Goal: Information Seeking & Learning: Learn about a topic

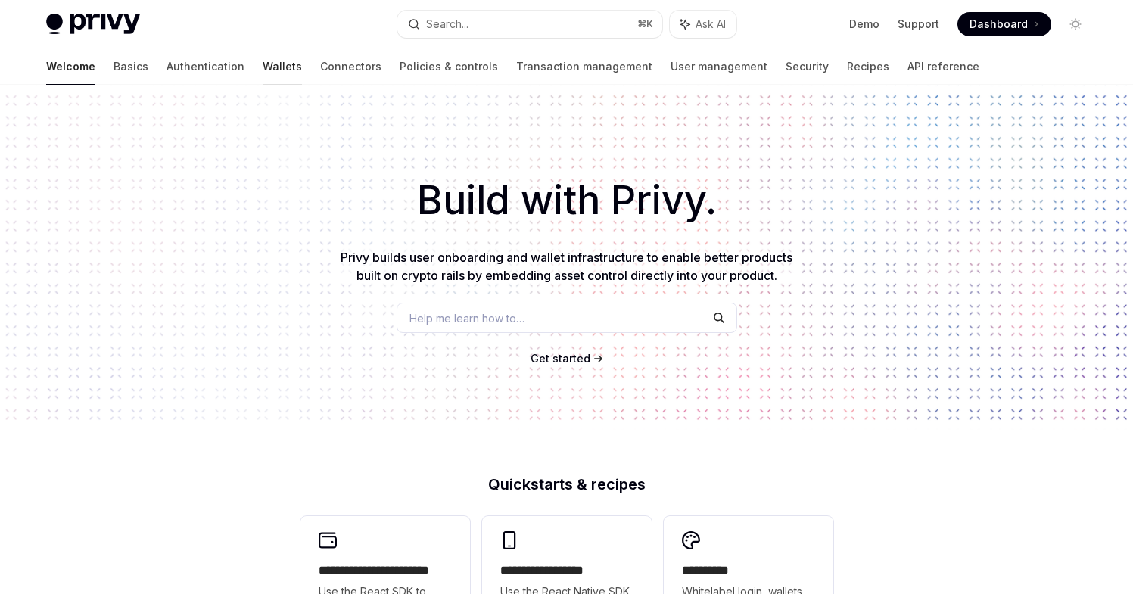
click at [263, 70] on link "Wallets" at bounding box center [282, 66] width 39 height 36
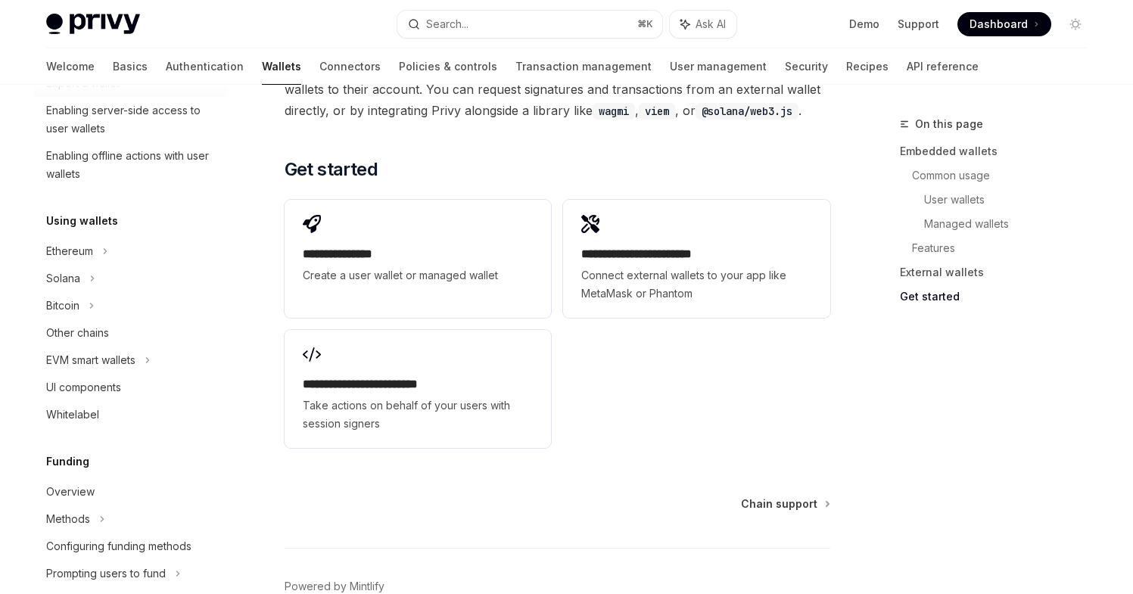
scroll to position [262, 0]
click at [94, 277] on icon at bounding box center [92, 277] width 6 height 18
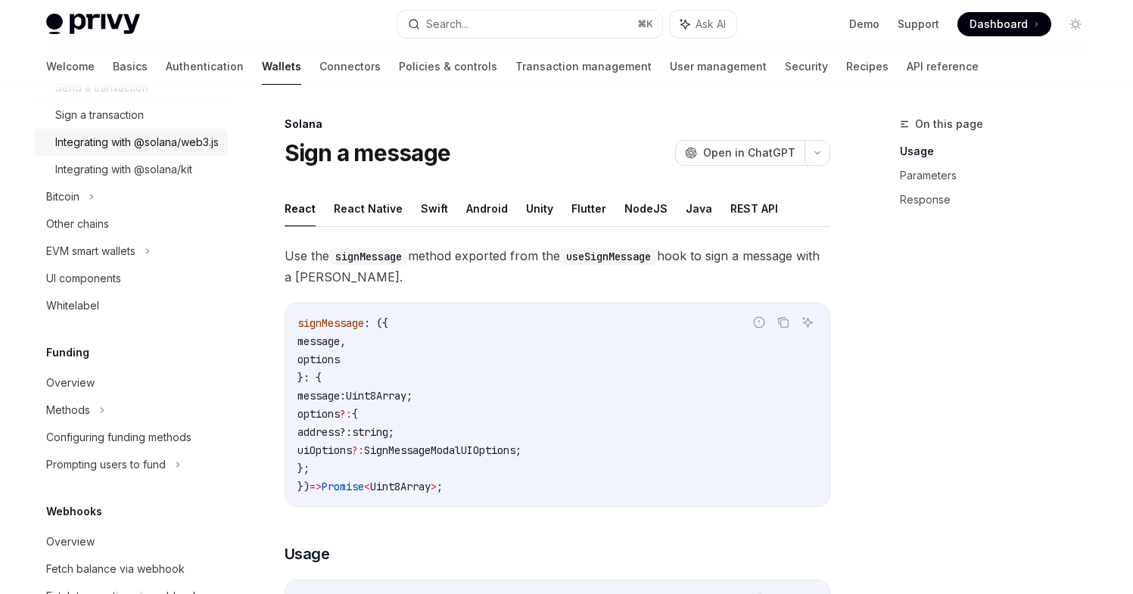
scroll to position [510, 0]
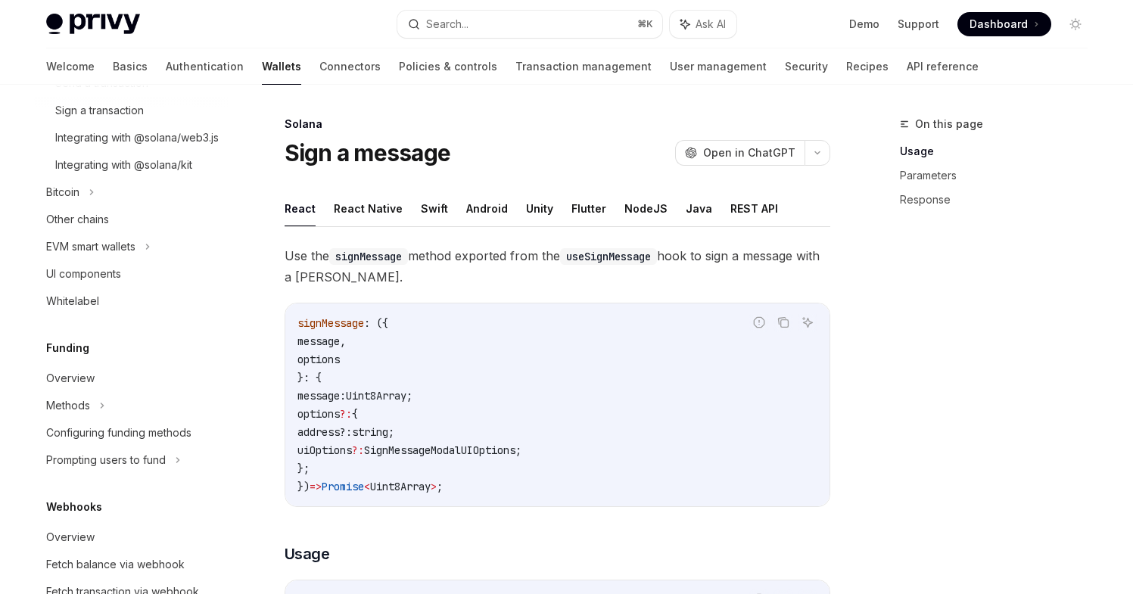
click at [74, 357] on h5 "Funding" at bounding box center [67, 348] width 43 height 18
click at [74, 385] on link "Overview" at bounding box center [131, 378] width 194 height 27
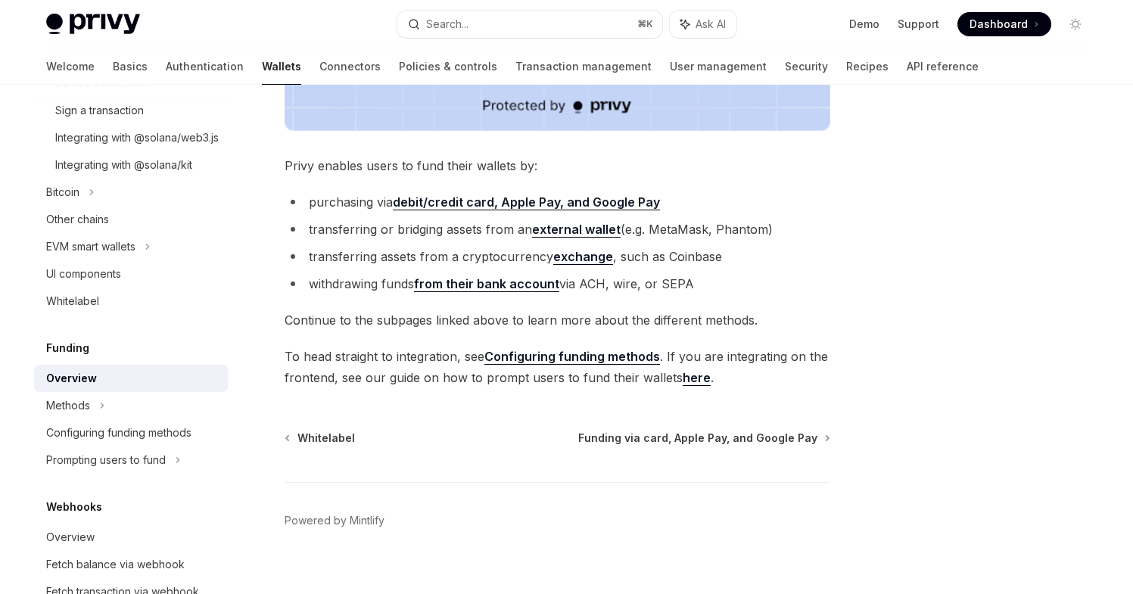
scroll to position [575, 0]
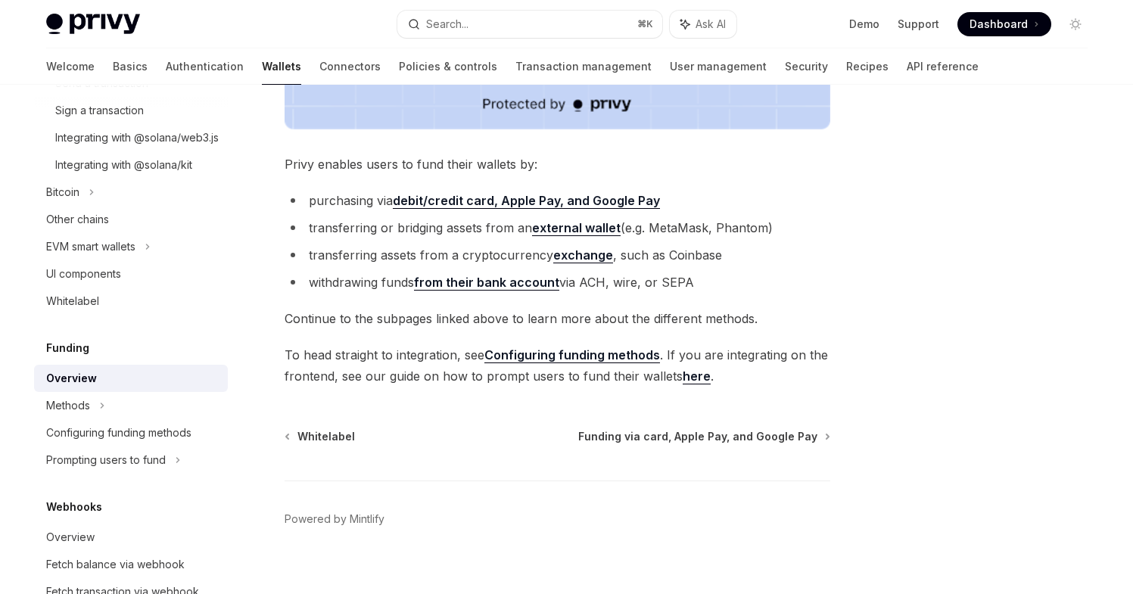
drag, startPoint x: 518, startPoint y: 361, endPoint x: 673, endPoint y: 397, distance: 158.5
click at [697, 377] on link "here" at bounding box center [696, 376] width 28 height 16
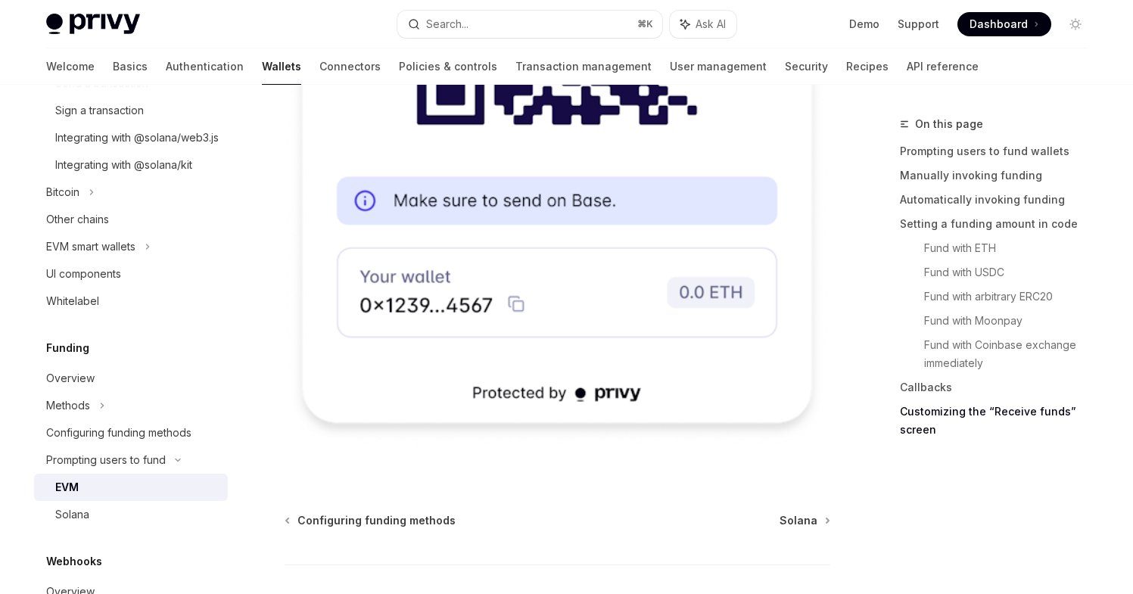
scroll to position [5060, 0]
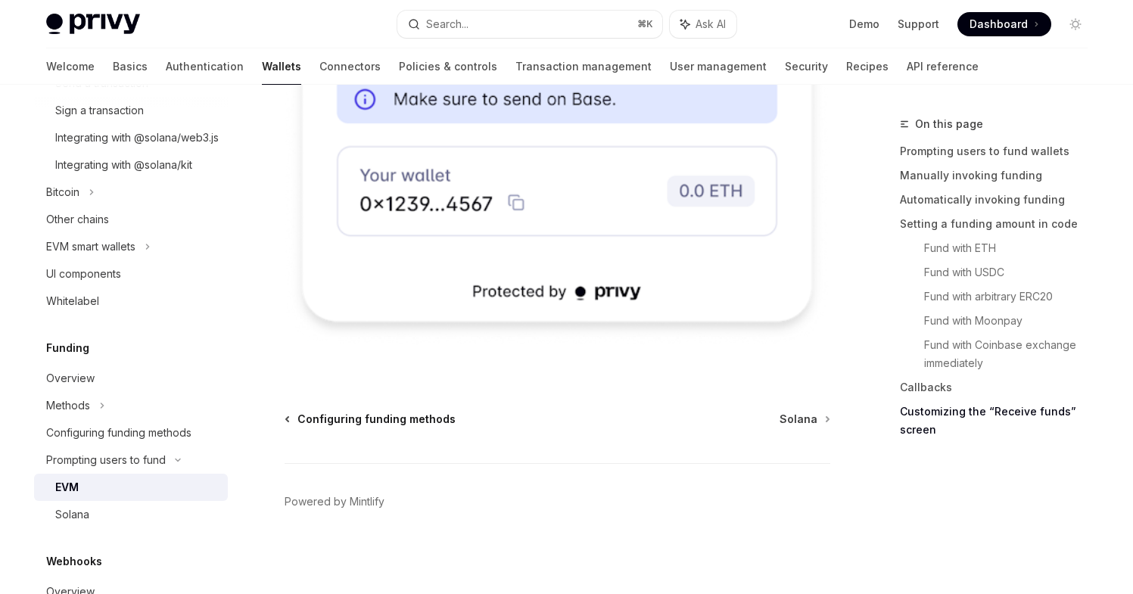
click at [376, 419] on span "Configuring funding methods" at bounding box center [376, 419] width 158 height 15
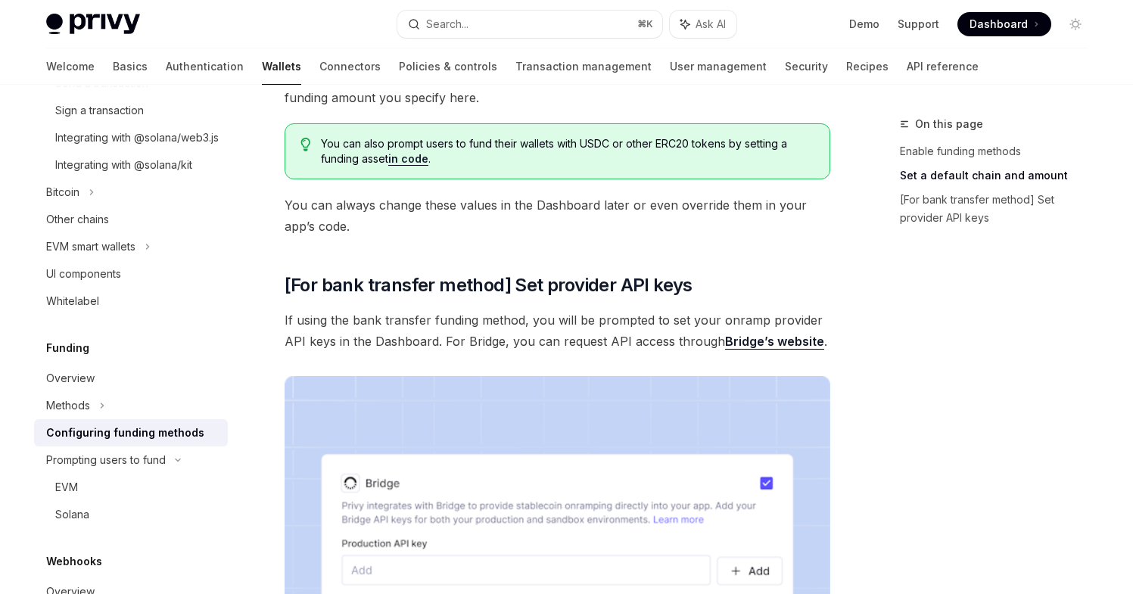
scroll to position [1258, 0]
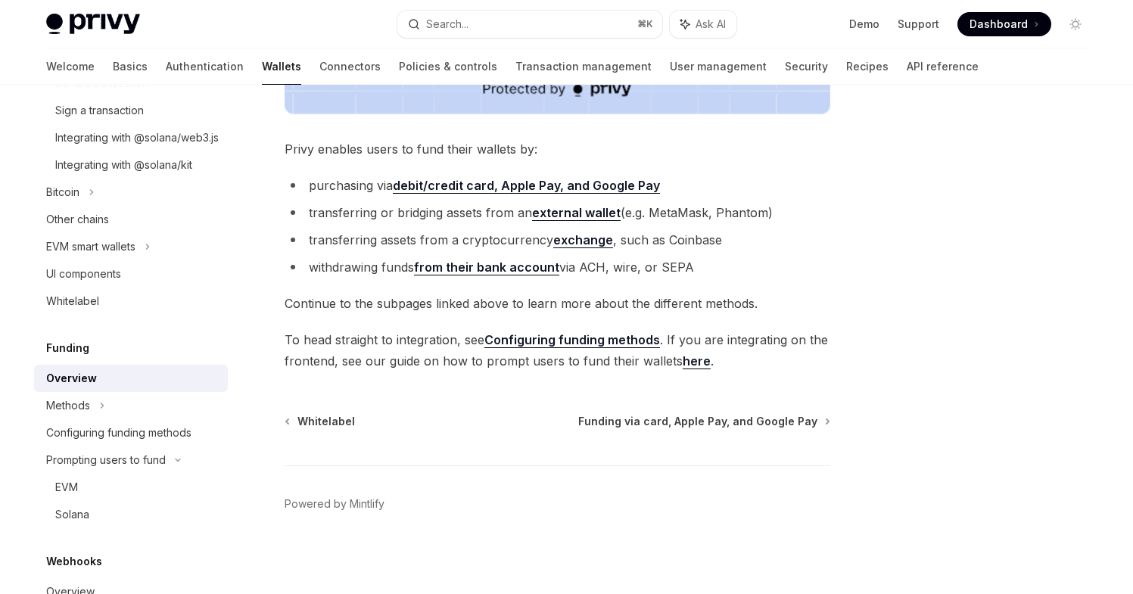
scroll to position [592, 0]
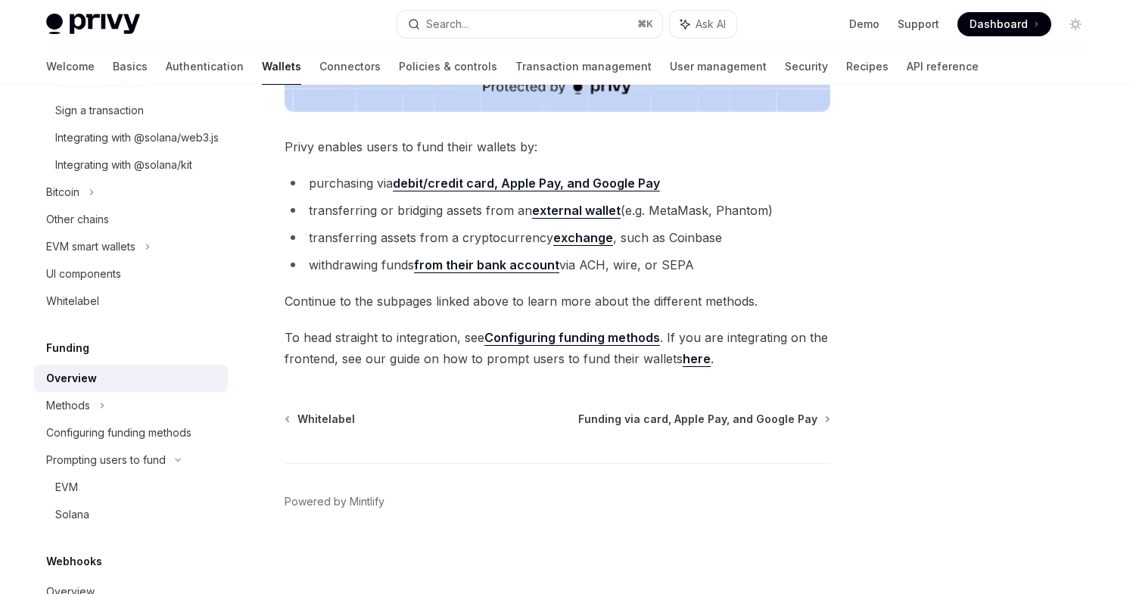
click at [489, 187] on strong "debit/credit card, Apple Pay, and Google Pay" at bounding box center [526, 183] width 267 height 15
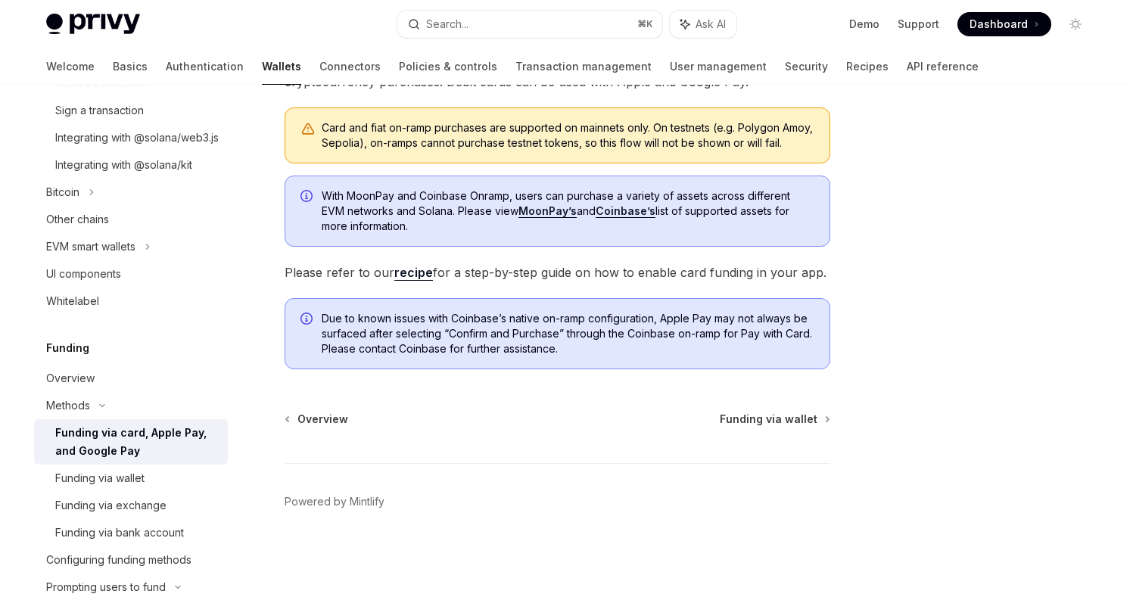
scroll to position [425, 0]
click at [401, 269] on link "recipe" at bounding box center [413, 273] width 39 height 16
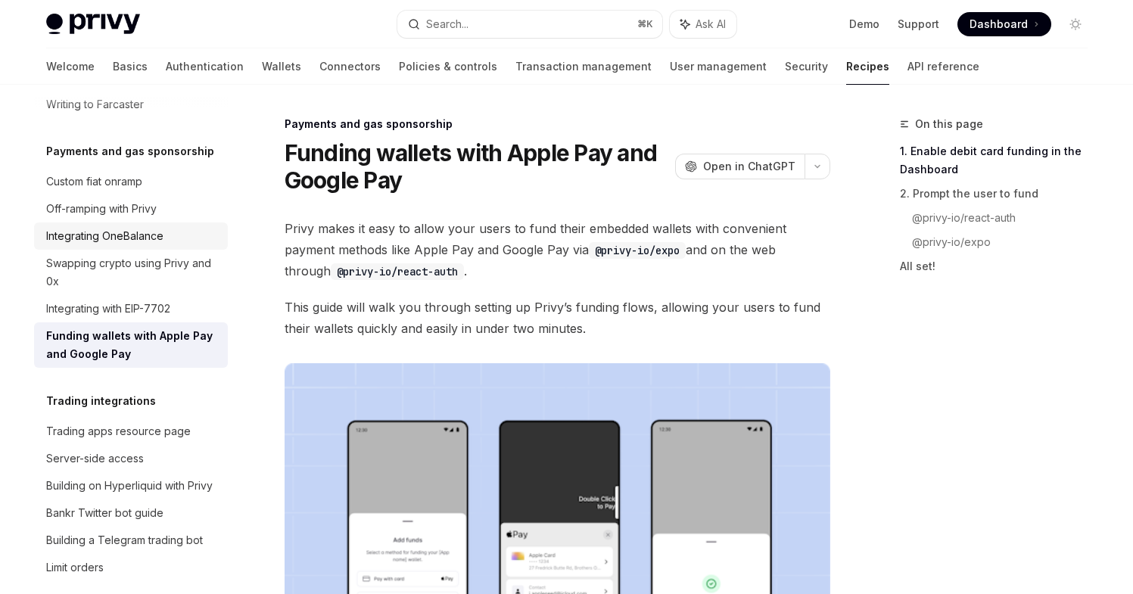
scroll to position [1295, 0]
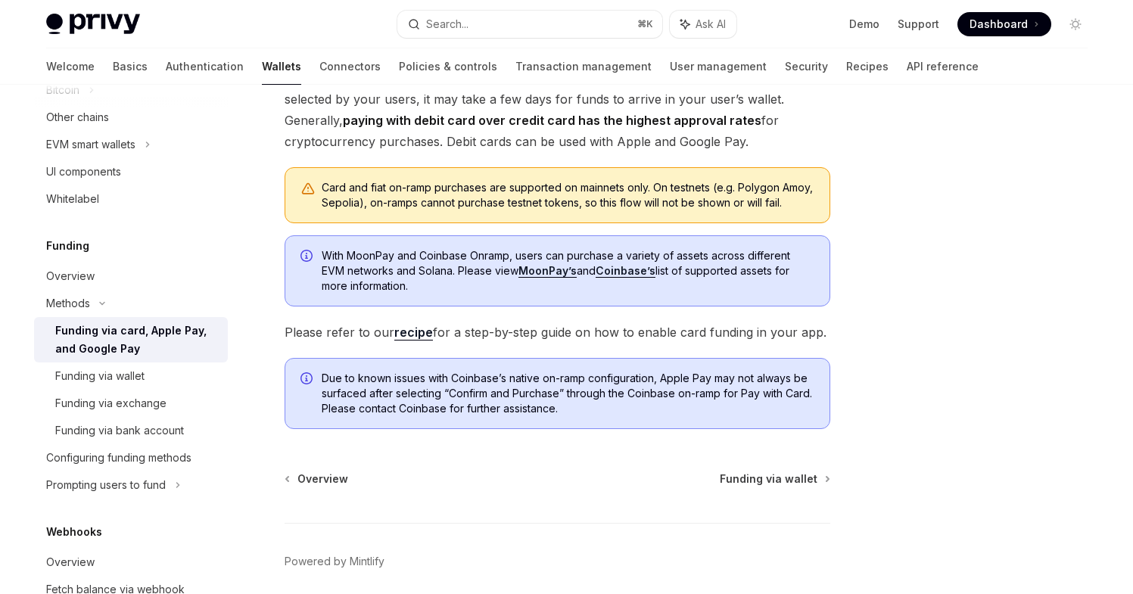
scroll to position [346, 0]
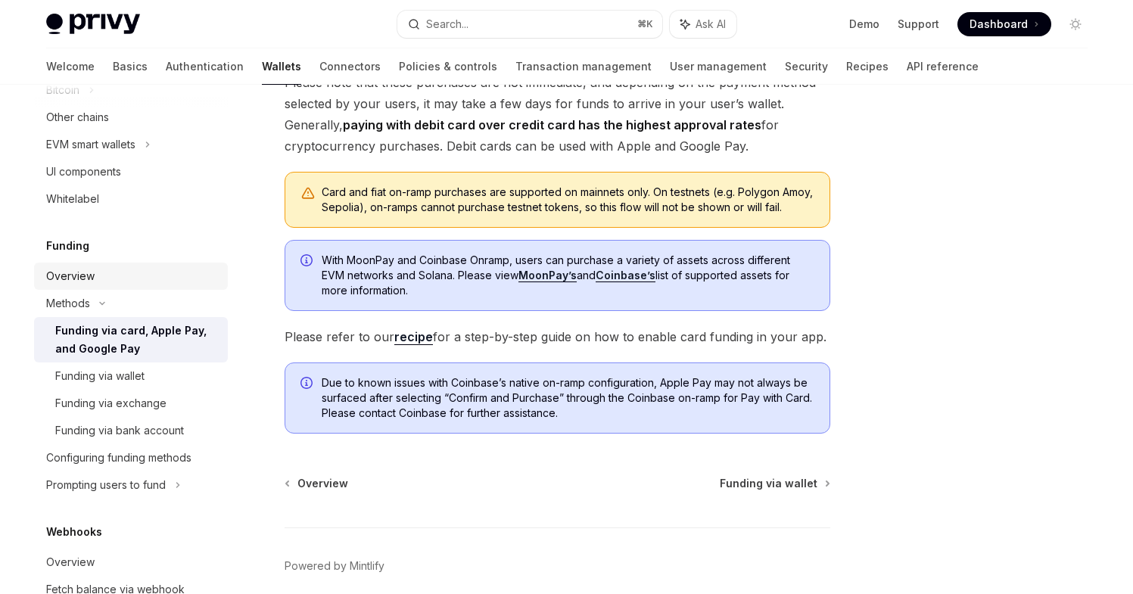
click at [114, 267] on div "Overview" at bounding box center [132, 276] width 172 height 18
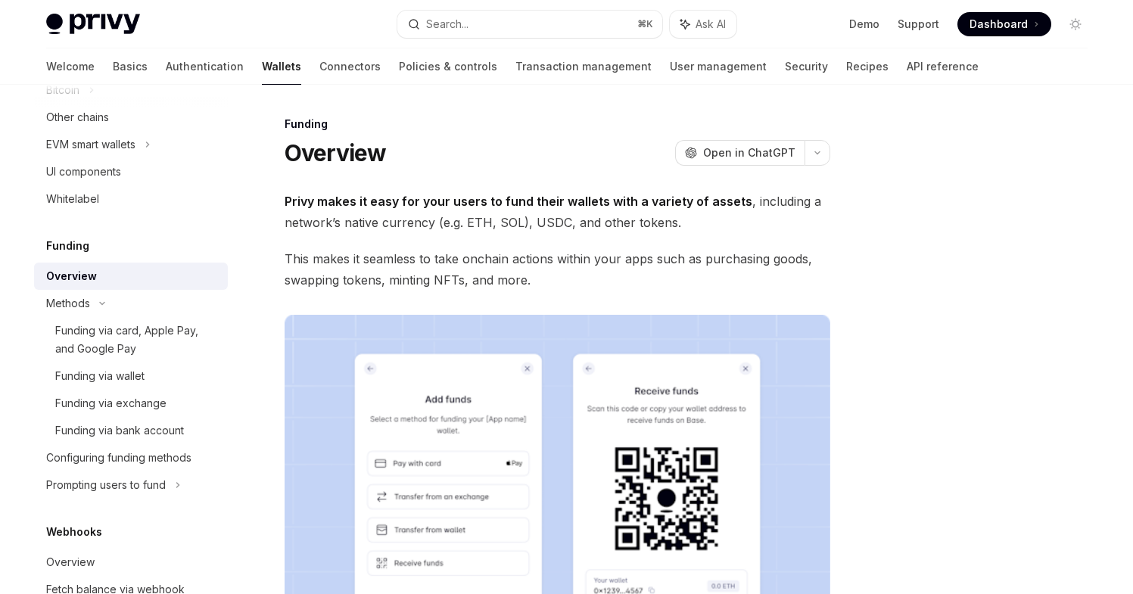
type textarea "*"
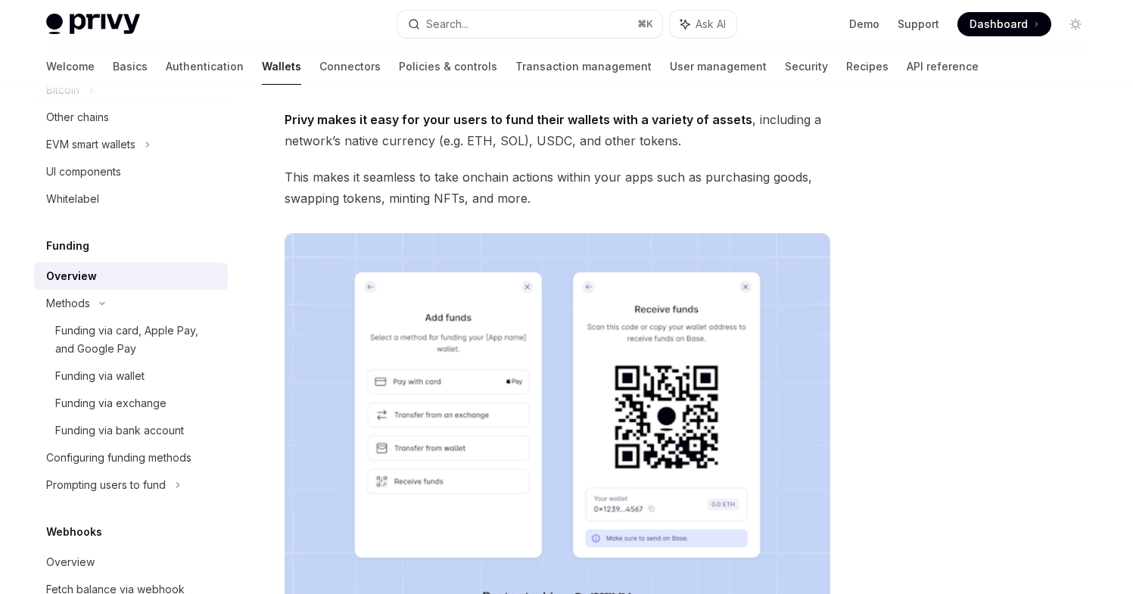
scroll to position [88, 0]
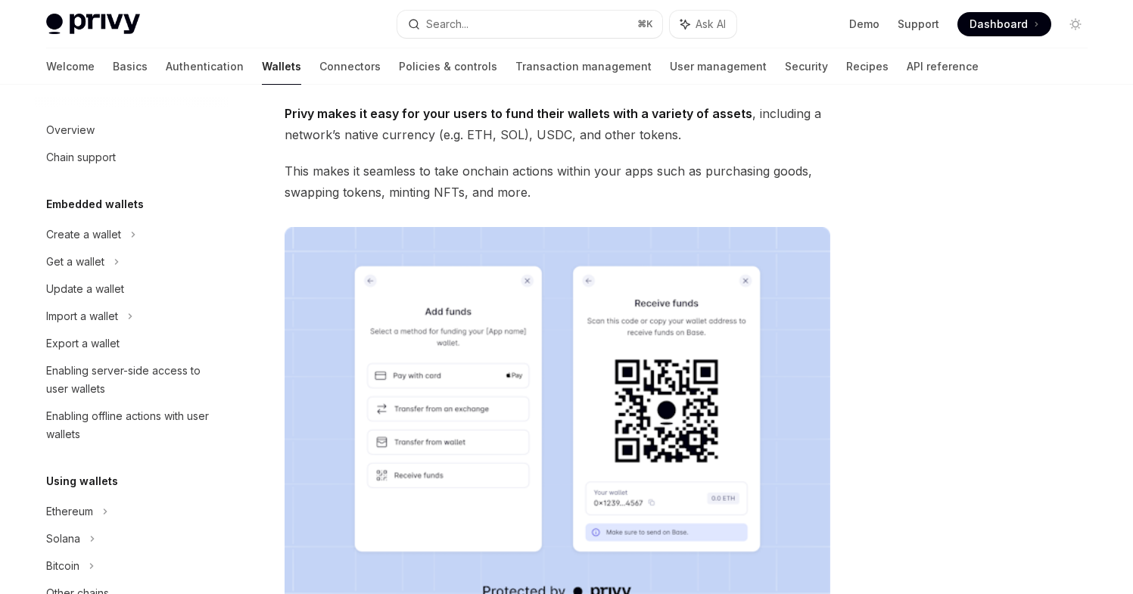
scroll to position [412, 0]
